Goal: Use online tool/utility: Utilize a website feature to perform a specific function

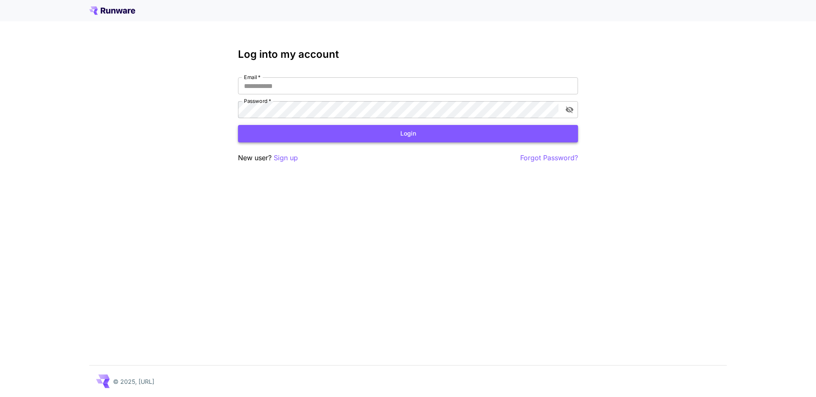
type input "**********"
click at [367, 132] on button "Login" at bounding box center [408, 133] width 340 height 17
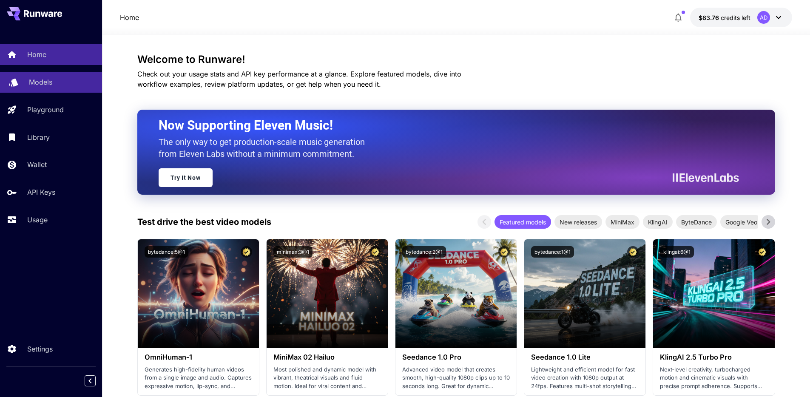
click at [69, 87] on div "Models" at bounding box center [62, 82] width 66 height 10
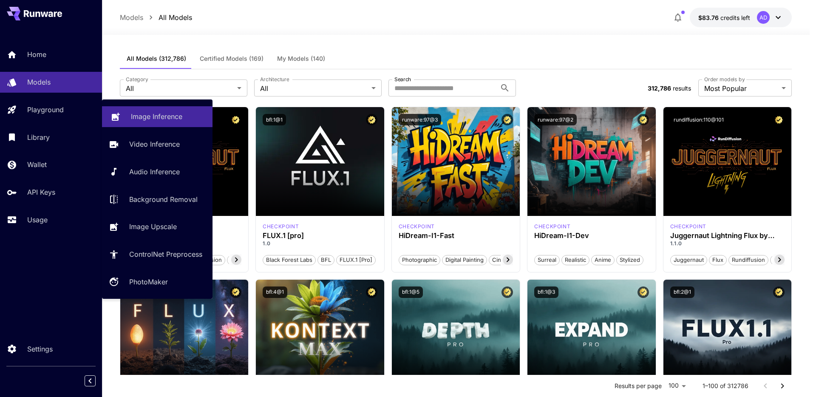
click at [147, 112] on p "Image Inference" at bounding box center [156, 116] width 51 height 10
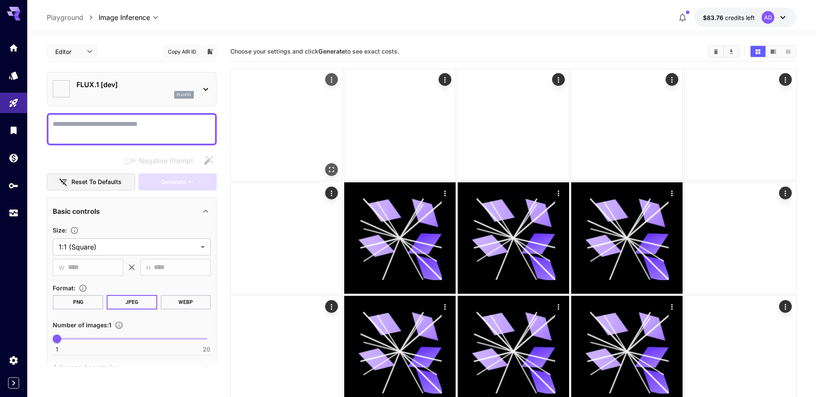
type input "**********"
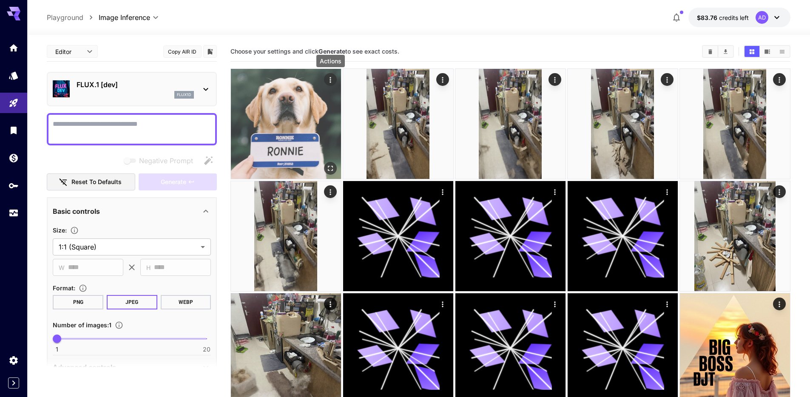
click at [333, 77] on icon "Actions" at bounding box center [330, 80] width 9 height 9
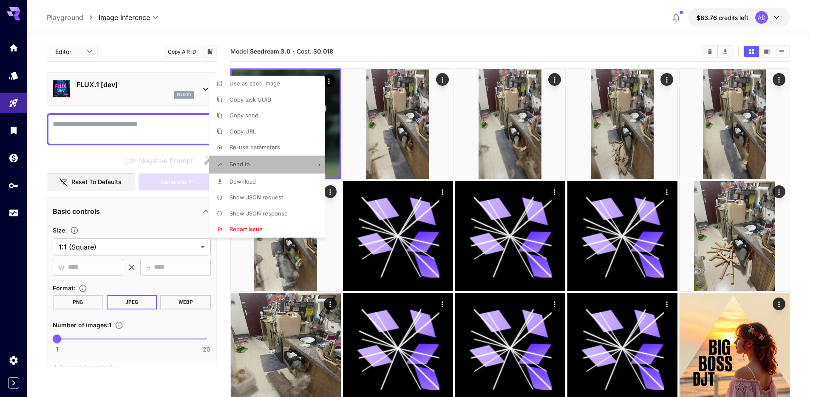
click at [295, 163] on li "Send to" at bounding box center [269, 165] width 121 height 18
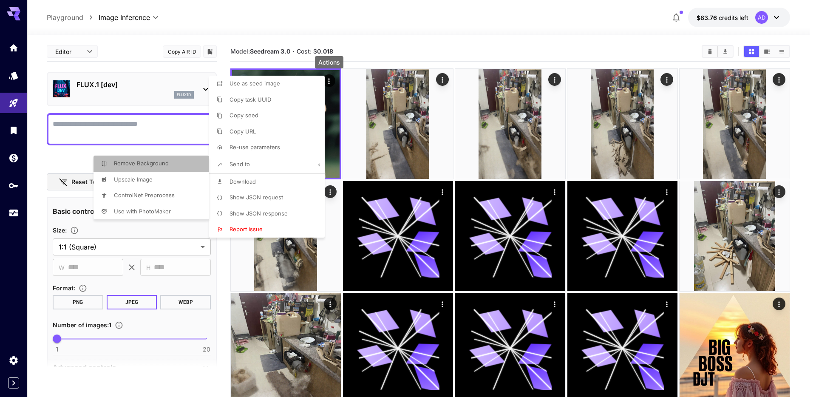
click at [145, 162] on span "Remove Background" at bounding box center [141, 163] width 55 height 7
type input "**********"
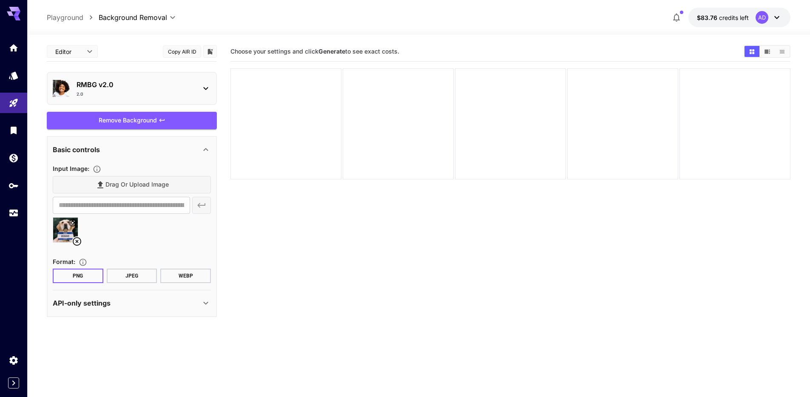
click at [173, 96] on div "2.0" at bounding box center [135, 94] width 117 height 6
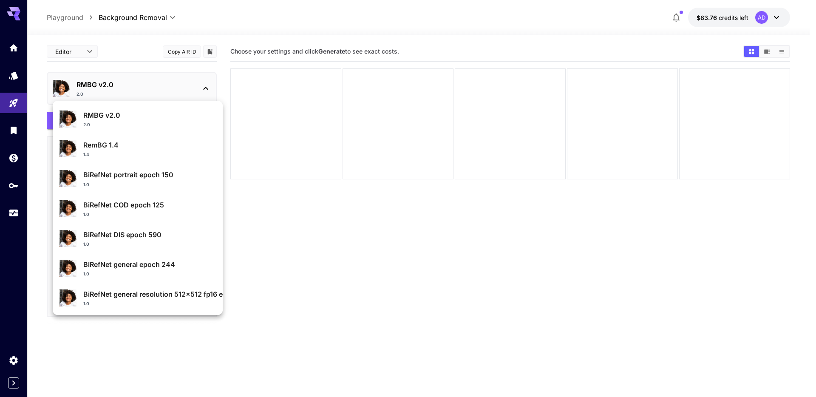
click at [172, 91] on div at bounding box center [408, 198] width 816 height 397
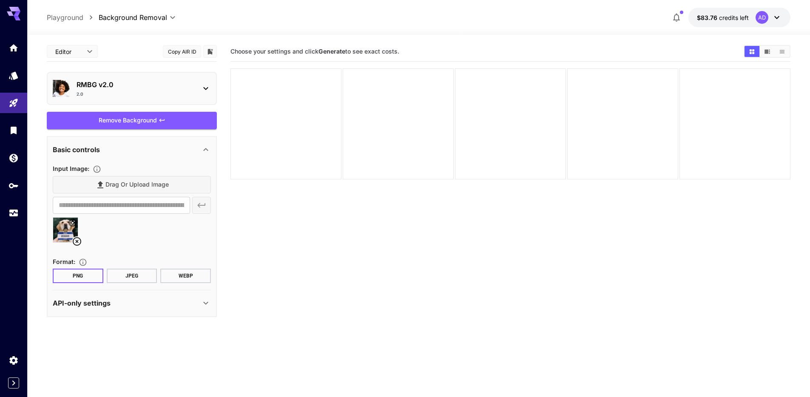
click at [78, 43] on body "**********" at bounding box center [405, 232] width 810 height 464
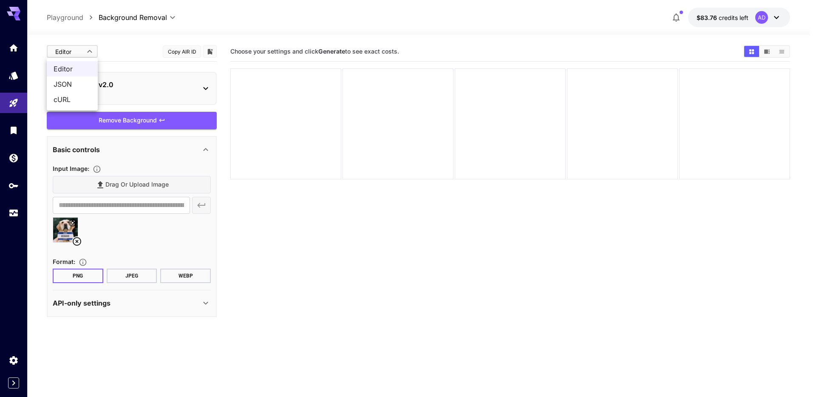
click at [77, 83] on span "JSON" at bounding box center [72, 84] width 37 height 10
type input "****"
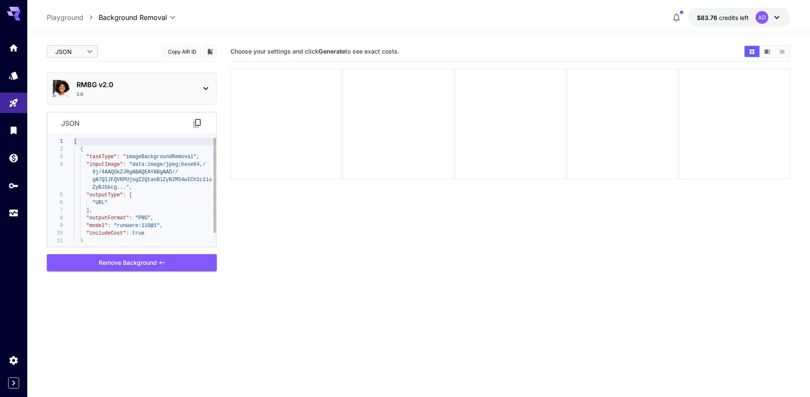
click at [146, 188] on div "[ { "taskType" : "imageBackgroundRemoval" , "inputImage" : "data:image/jpeg;bas…" at bounding box center [145, 195] width 142 height 115
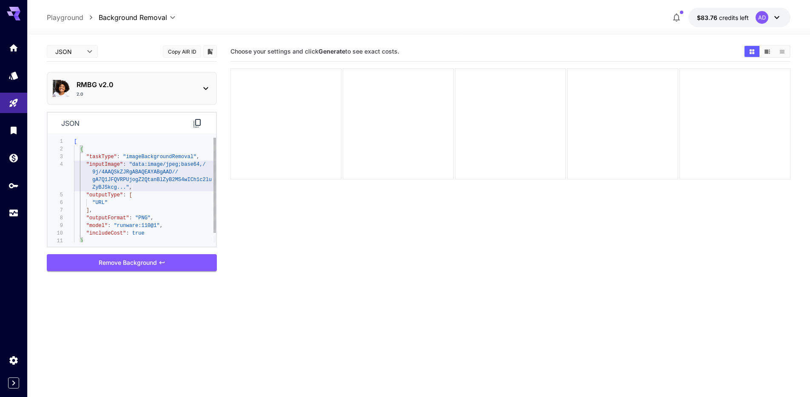
click at [158, 207] on div "[ { "taskType" : "imageBackgroundRemoval" , "inputImage" : "data:image/jpeg;bas…" at bounding box center [145, 195] width 142 height 115
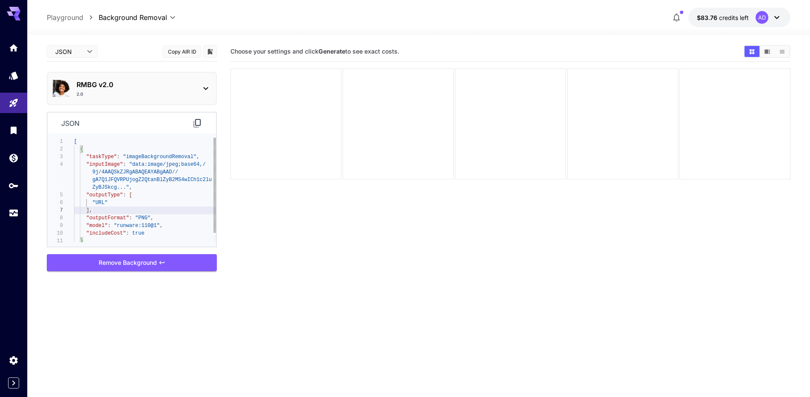
scroll to position [61, 0]
click at [161, 200] on div "[ { "taskType" : "imageBackgroundRemoval" , "inputImage" : "data:image/jpeg;bas…" at bounding box center [145, 195] width 142 height 115
type textarea "**********"
click at [168, 216] on div "[ { "taskType" : "imageBackgroundRemoval" , "inputImage" : "data:image/jpeg;bas…" at bounding box center [145, 195] width 142 height 115
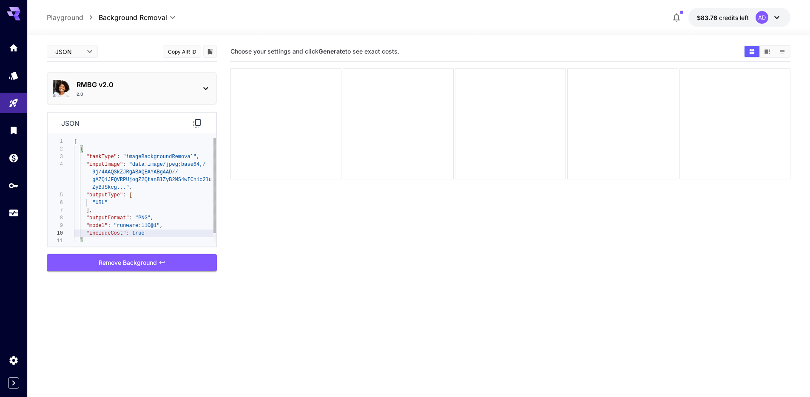
click at [169, 230] on div "[ { "taskType" : "imageBackgroundRemoval" , "inputImage" : "data:image/jpeg;bas…" at bounding box center [145, 195] width 142 height 115
click at [158, 221] on div "[ { "taskType" : "imageBackgroundRemoval" , "inputImage" : "data:image/jpeg;bas…" at bounding box center [145, 195] width 142 height 115
click at [171, 227] on div "[ { "taskType" : "imageBackgroundRemoval" , "inputImage" : "data:image/jpeg;bas…" at bounding box center [145, 195] width 142 height 115
click at [168, 225] on div "[ { "taskType" : "imageBackgroundRemoval" , "inputImage" : "data:image/jpeg;bas…" at bounding box center [145, 195] width 142 height 115
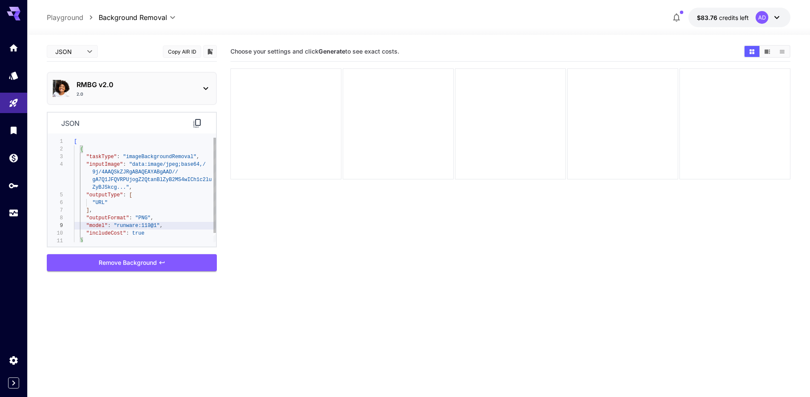
click at [148, 224] on div "[ { "taskType" : "imageBackgroundRemoval" , "inputImage" : "data:image/jpeg;bas…" at bounding box center [145, 195] width 142 height 115
click at [180, 228] on div "[ { "taskType" : "imageBackgroundRemoval" , "inputImage" : "data:image/jpeg;bas…" at bounding box center [145, 195] width 142 height 115
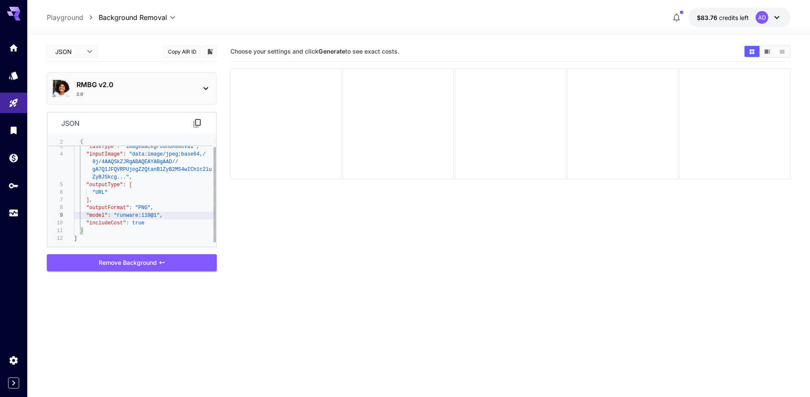
click at [181, 233] on div "{ "taskType" : "imageBackgroundRemoval" , "inputImage" : "data:image/jpeg;base6…" at bounding box center [145, 185] width 142 height 115
click at [187, 240] on div "{ "taskType" : "imageBackgroundRemoval" , "inputImage" : "data:image/jpeg;base6…" at bounding box center [145, 185] width 142 height 115
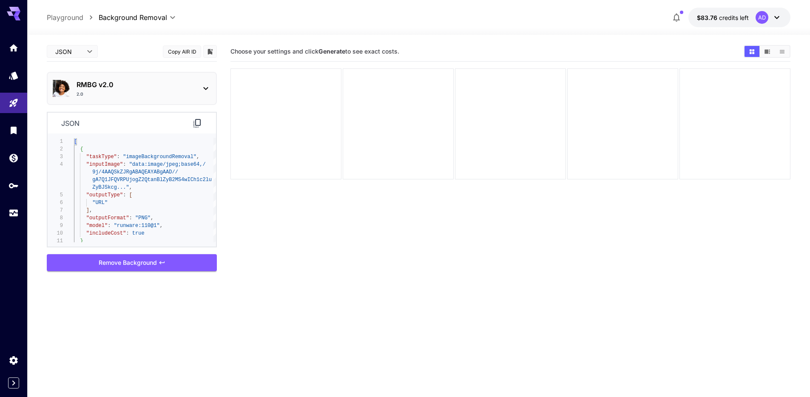
click at [163, 80] on p "RMBG v2.0" at bounding box center [135, 84] width 117 height 10
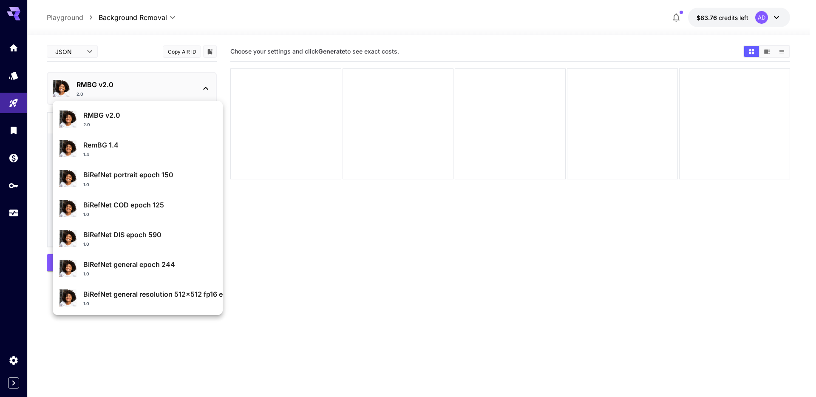
click at [163, 80] on div at bounding box center [408, 198] width 816 height 397
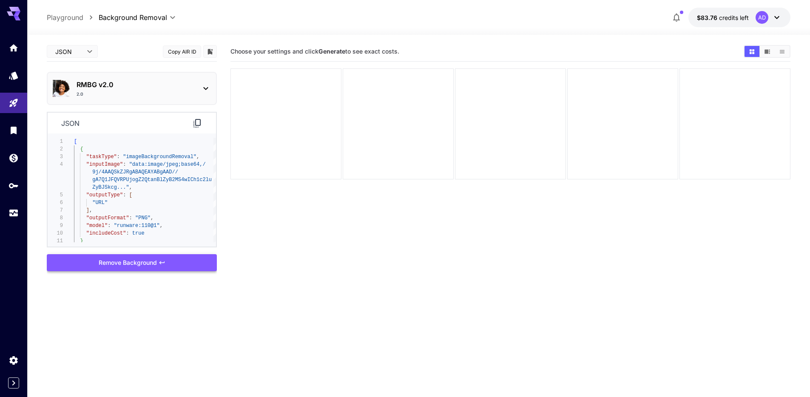
click at [170, 264] on div "Remove Background" at bounding box center [132, 262] width 170 height 17
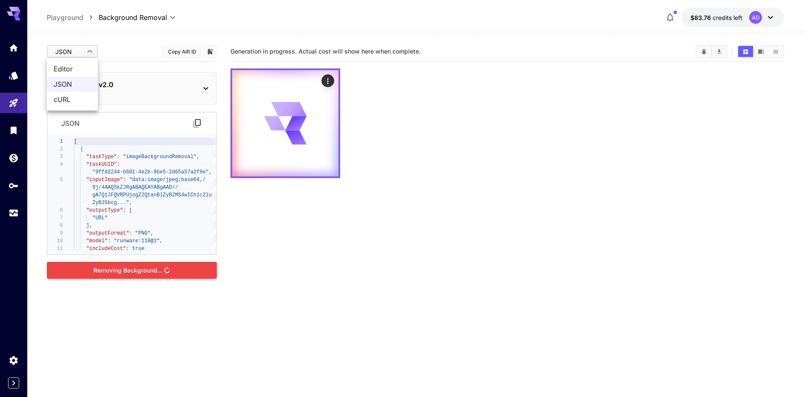
click at [64, 54] on body "**********" at bounding box center [405, 232] width 810 height 464
click at [74, 73] on span "Editor" at bounding box center [72, 69] width 37 height 10
type input "****"
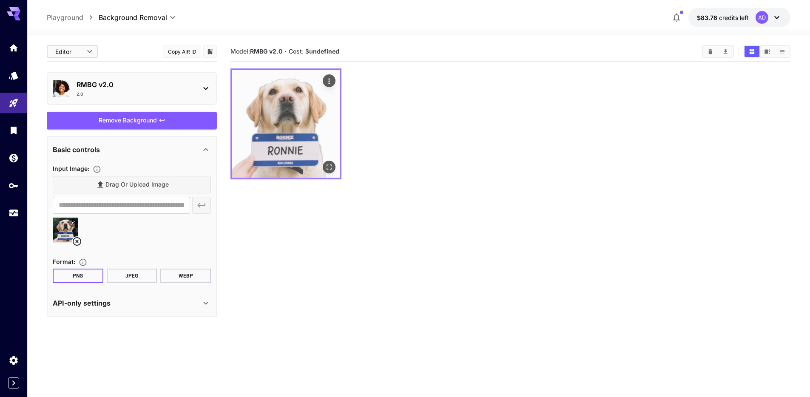
click at [331, 79] on icon "Actions" at bounding box center [329, 81] width 9 height 9
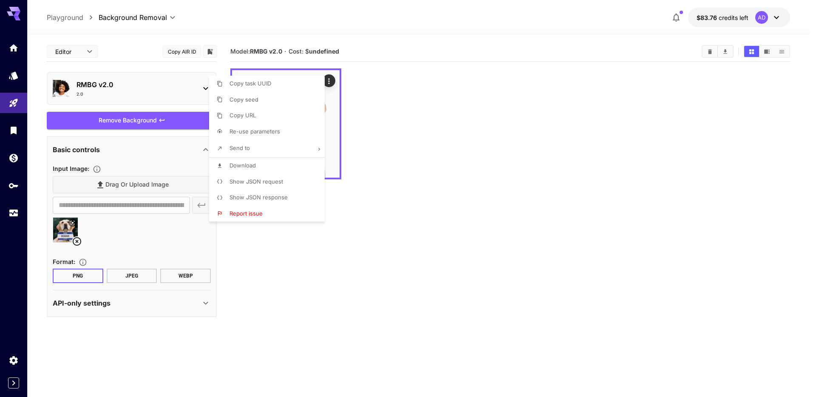
click at [318, 44] on div at bounding box center [408, 198] width 816 height 397
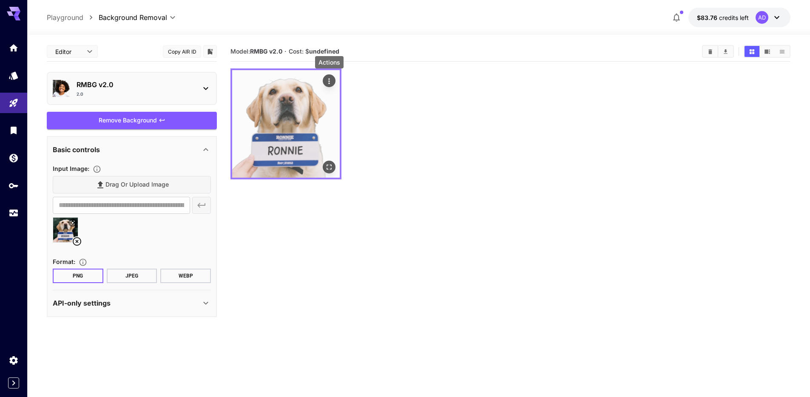
click at [327, 77] on icon "Actions" at bounding box center [329, 81] width 9 height 9
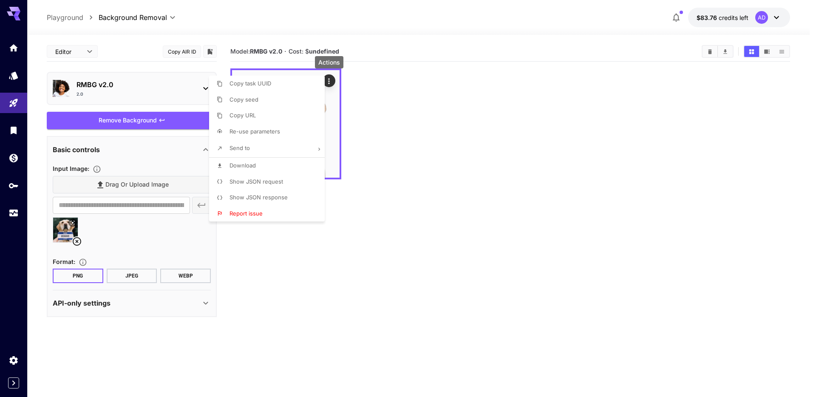
click at [405, 129] on div at bounding box center [408, 198] width 816 height 397
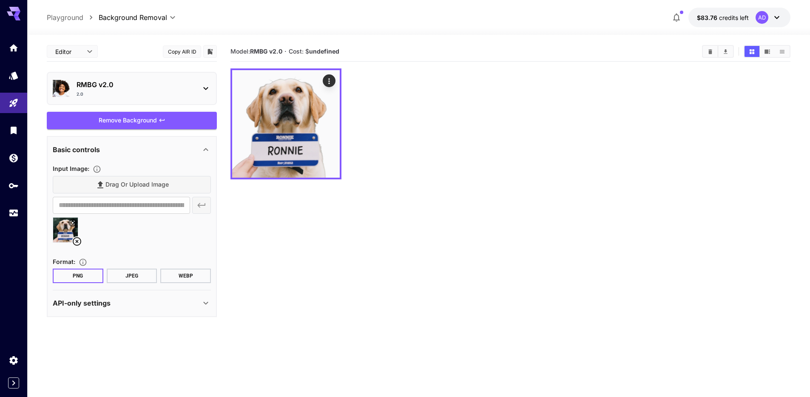
click at [126, 298] on div "API-only settings" at bounding box center [127, 303] width 148 height 10
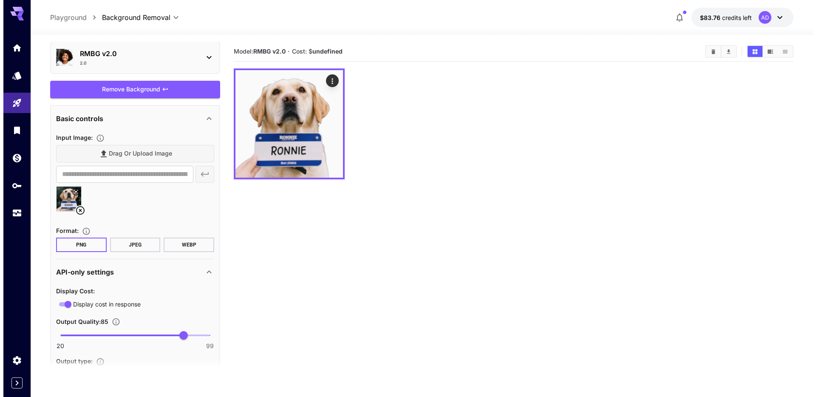
scroll to position [0, 0]
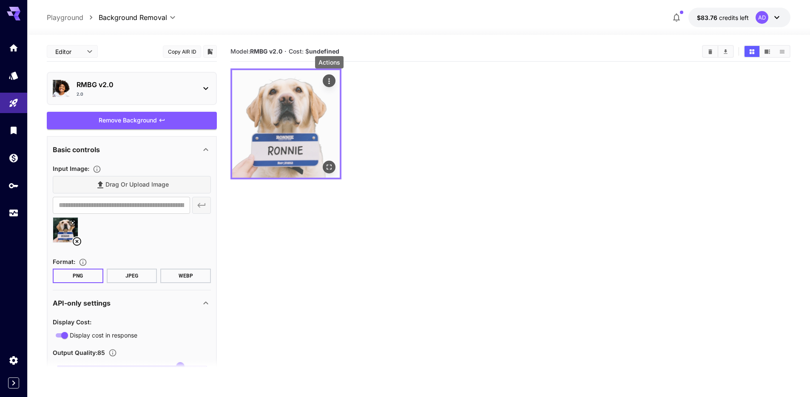
click at [332, 78] on icon "Actions" at bounding box center [329, 81] width 9 height 9
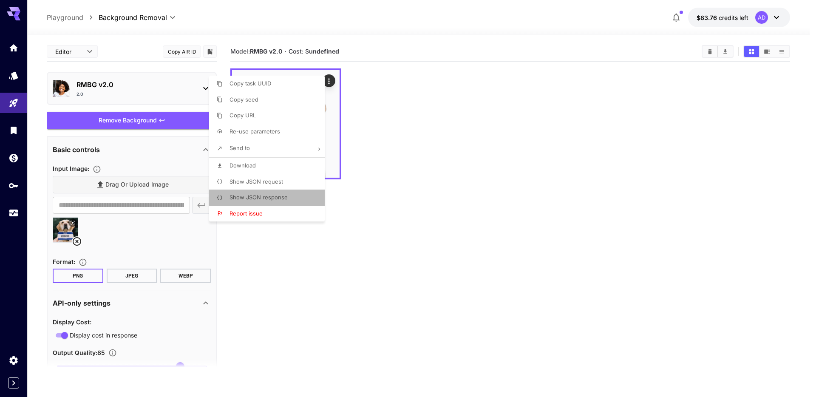
click at [288, 192] on li "Show JSON response" at bounding box center [269, 198] width 121 height 16
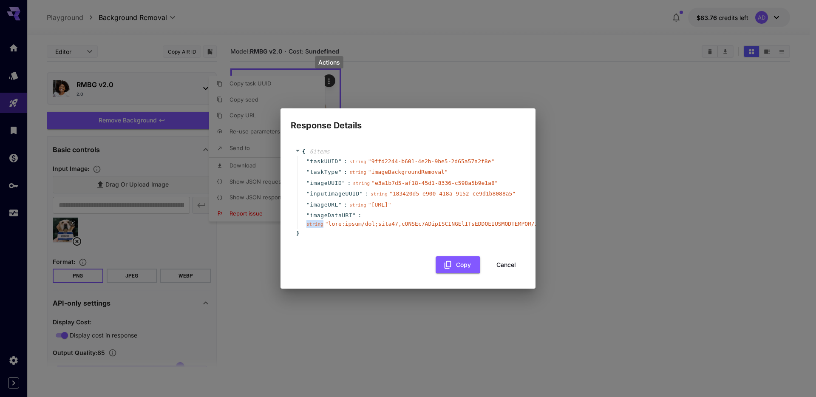
drag, startPoint x: 323, startPoint y: 229, endPoint x: 364, endPoint y: 219, distance: 42.2
click at [364, 219] on div "" imageDataURI " : string " "" at bounding box center [410, 219] width 224 height 19
click at [400, 74] on div "Response Details { 6 item s " taskUUID " : string " 9ffd2244-b601-4e2b-9be5-2d6…" at bounding box center [408, 198] width 816 height 397
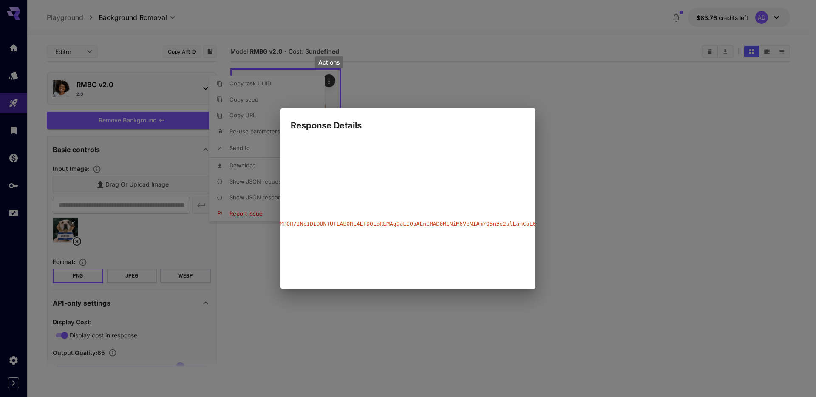
click at [642, 230] on div "Response Details { 6 item s " taskUUID " : string " 9ffd2244-b601-4e2b-9be5-2d6…" at bounding box center [408, 198] width 816 height 397
click at [222, 71] on div "Response Details { 6 item s " taskUUID " : string " 9ffd2244-b601-4e2b-9be5-2d6…" at bounding box center [408, 198] width 816 height 397
click at [200, 42] on div "Response Details { 6 item s " taskUUID " : string " 9ffd2244-b601-4e2b-9be5-2d6…" at bounding box center [408, 198] width 816 height 397
click at [67, 143] on div "Response Details { 6 item s " taskUUID " : string " 9ffd2244-b601-4e2b-9be5-2d6…" at bounding box center [408, 198] width 816 height 397
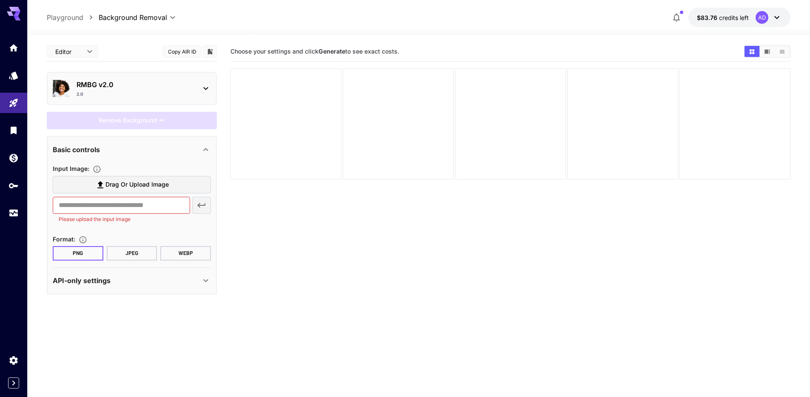
click at [265, 125] on div at bounding box center [285, 123] width 111 height 111
drag, startPoint x: 322, startPoint y: 35, endPoint x: 323, endPoint y: 45, distance: 10.2
click at [322, 36] on div "Editor **** ​ Copy AIR ID RMBG v2.0 2.0 Remove Background Basic controls Input …" at bounding box center [419, 249] width 744 height 429
click at [325, 53] on b "Generate" at bounding box center [331, 51] width 27 height 7
click at [146, 117] on div "Remove Background" at bounding box center [132, 120] width 170 height 17
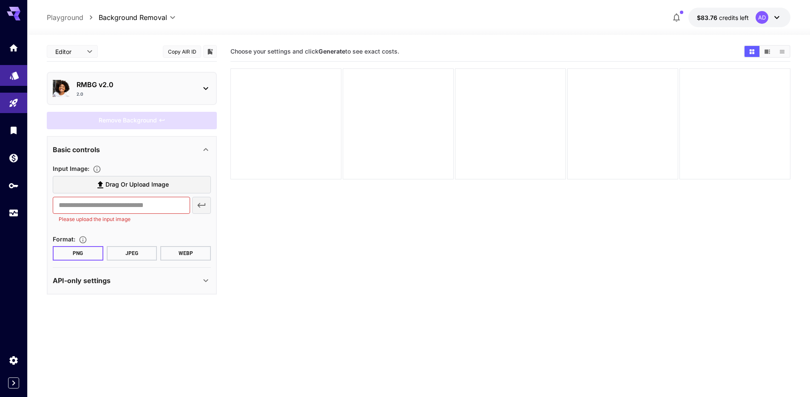
click at [11, 83] on link at bounding box center [13, 75] width 27 height 21
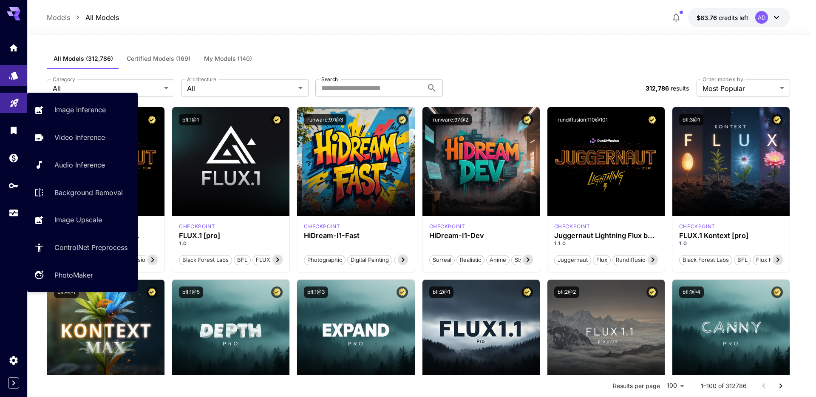
click at [11, 98] on icon "Playground" at bounding box center [14, 100] width 10 height 10
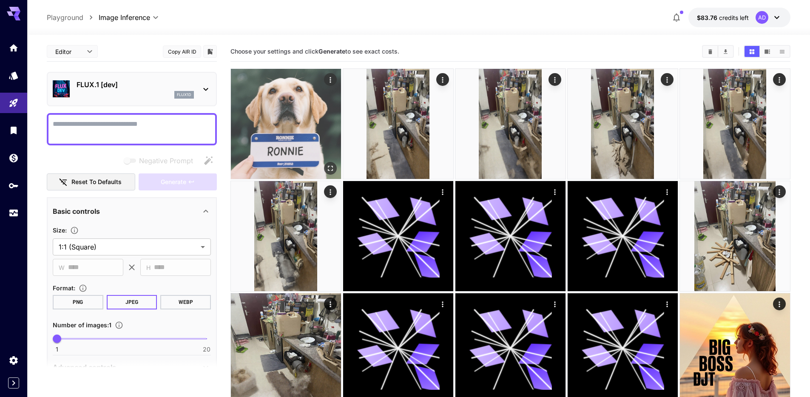
drag, startPoint x: 339, startPoint y: 75, endPoint x: 332, endPoint y: 79, distance: 8.0
click at [338, 76] on img at bounding box center [286, 124] width 110 height 110
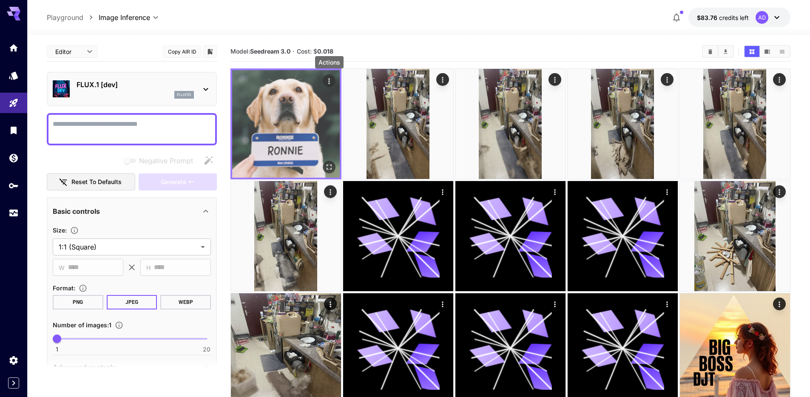
click at [332, 79] on icon "Actions" at bounding box center [329, 81] width 9 height 9
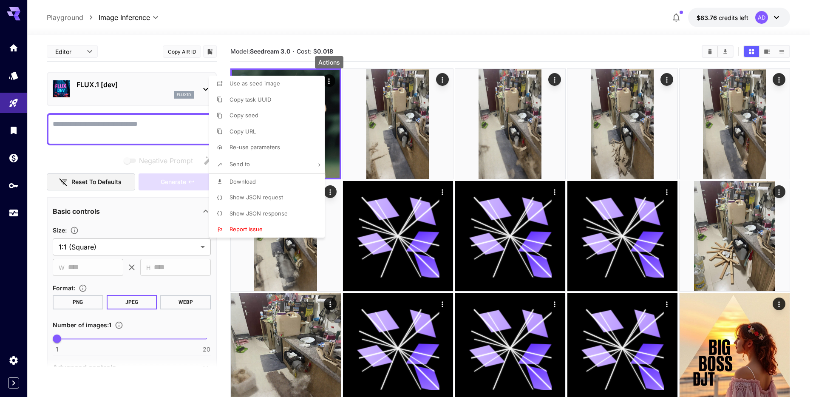
click at [281, 162] on li "Send to" at bounding box center [269, 165] width 121 height 18
click at [166, 177] on li "Upscale Image" at bounding box center [154, 180] width 121 height 16
type input "**********"
